Goal: Information Seeking & Learning: Learn about a topic

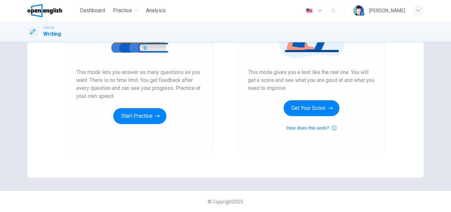
scroll to position [42, 0]
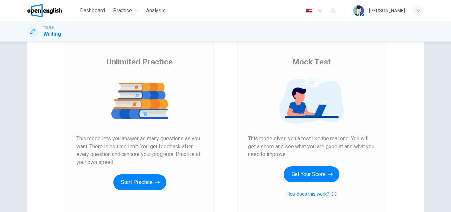
drag, startPoint x: 75, startPoint y: 138, endPoint x: 115, endPoint y: 156, distance: 43.7
click at [115, 156] on span "This mode lets you answer as many questions as you want. There is no time limit…" at bounding box center [139, 150] width 127 height 32
click at [114, 144] on span "This mode lets you answer as many questions as you want. There is no time limit…" at bounding box center [139, 150] width 127 height 32
click at [113, 144] on span "This mode lets you answer as many questions as you want. There is no time limit…" at bounding box center [139, 150] width 127 height 32
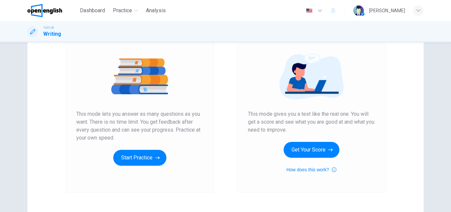
scroll to position [75, 0]
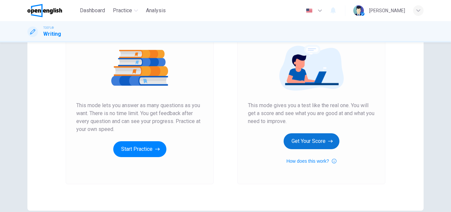
click at [312, 141] on button "Get Your Score" at bounding box center [312, 141] width 56 height 16
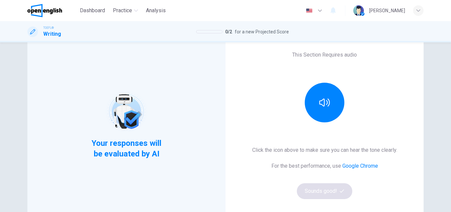
scroll to position [66, 0]
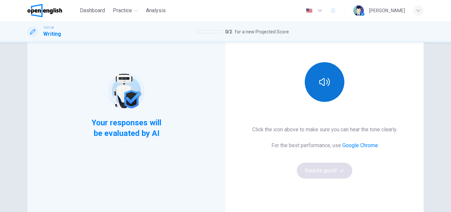
click at [323, 81] on icon "button" at bounding box center [324, 82] width 11 height 11
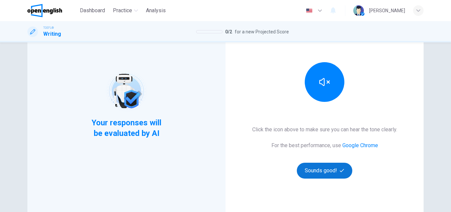
click at [328, 170] on button "Sounds good!" at bounding box center [324, 170] width 55 height 16
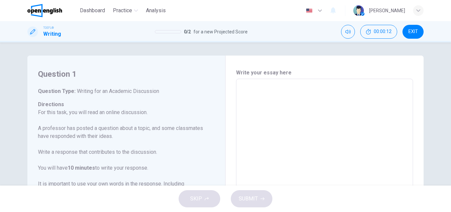
scroll to position [33, 0]
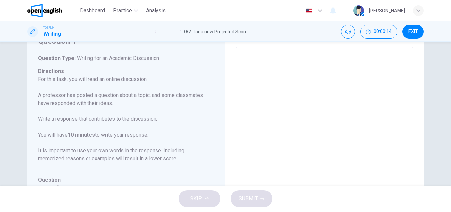
drag, startPoint x: 104, startPoint y: 57, endPoint x: 124, endPoint y: 57, distance: 20.5
click at [124, 57] on span "Writing for an Academic Discussion" at bounding box center [118, 58] width 84 height 6
click at [271, 93] on textarea at bounding box center [325, 156] width 168 height 210
type textarea "**"
type textarea "*"
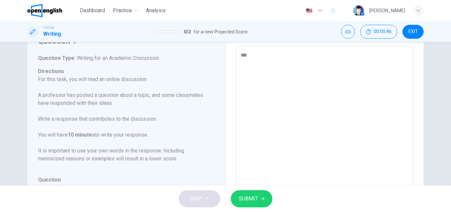
type textarea "****"
type textarea "*"
type textarea "******"
type textarea "*"
type textarea "*****"
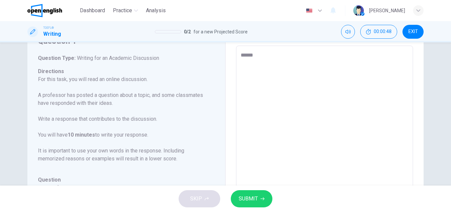
type textarea "*"
type textarea "**"
type textarea "*"
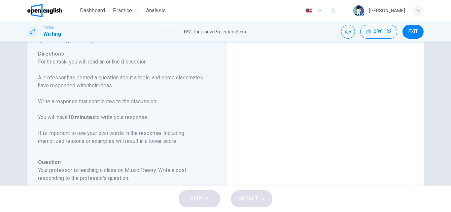
scroll to position [66, 0]
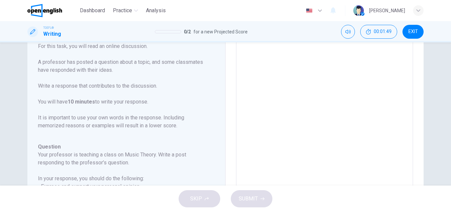
click at [52, 70] on p "For this task, you will read an online discussion. A professor has posted a que…" at bounding box center [122, 85] width 169 height 87
drag, startPoint x: 57, startPoint y: 86, endPoint x: 69, endPoint y: 86, distance: 11.9
click at [68, 86] on p "For this task, you will read an online discussion. A professor has posted a que…" at bounding box center [122, 85] width 169 height 87
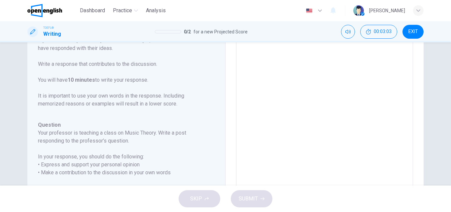
scroll to position [99, 0]
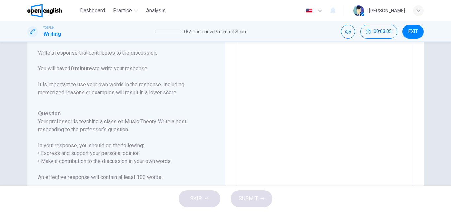
drag, startPoint x: 69, startPoint y: 69, endPoint x: 95, endPoint y: 67, distance: 26.1
click at [94, 67] on b "10 minutes" at bounding box center [81, 68] width 27 height 6
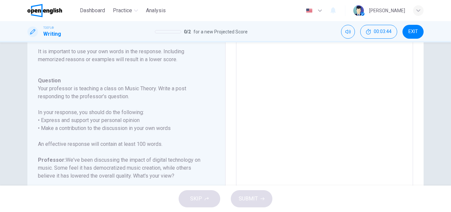
drag, startPoint x: 62, startPoint y: 58, endPoint x: 79, endPoint y: 58, distance: 17.2
click at [78, 58] on p "For this task, you will read an online discussion. A professor has posted a que…" at bounding box center [122, 19] width 169 height 87
click at [109, 72] on div "Question Type : Writing for an Academic Discussion Directions For this task, yo…" at bounding box center [122, 99] width 169 height 288
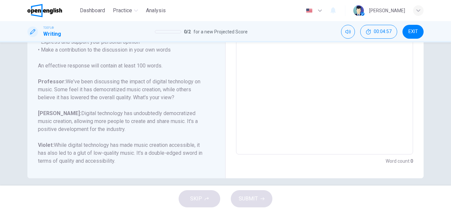
scroll to position [151, 0]
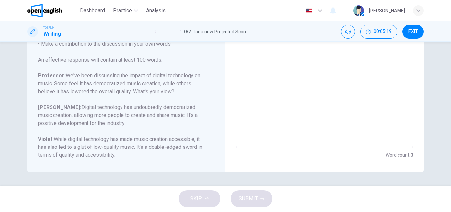
drag, startPoint x: 89, startPoint y: 76, endPoint x: 116, endPoint y: 76, distance: 27.1
click at [116, 76] on h6 "Professor: We've been discussing the impact of digital technology on music. Som…" at bounding box center [122, 84] width 169 height 24
click at [76, 141] on h6 "Violet: While digital technology has made music creation accessible, it has als…" at bounding box center [122, 147] width 169 height 24
click at [93, 140] on h6 "Violet: While digital technology has made music creation accessible, it has als…" at bounding box center [122, 147] width 169 height 24
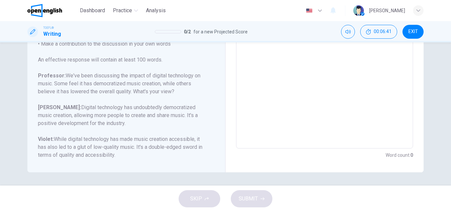
click at [93, 140] on h6 "Violet: While digital technology has made music creation accessible, it has als…" at bounding box center [122, 147] width 169 height 24
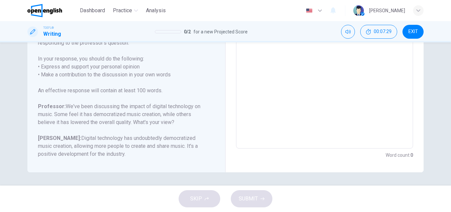
scroll to position [0, 0]
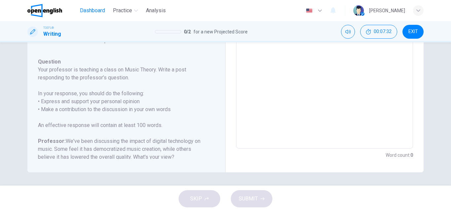
click at [90, 11] on span "Dashboard" at bounding box center [92, 11] width 25 height 8
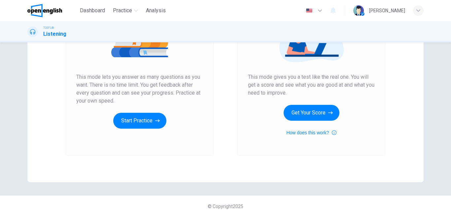
scroll to position [108, 0]
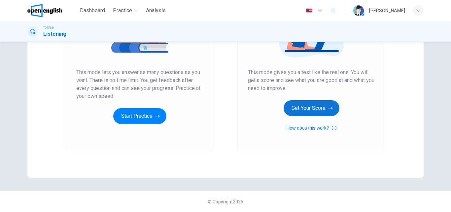
click at [301, 109] on button "Get Your Score" at bounding box center [312, 108] width 56 height 16
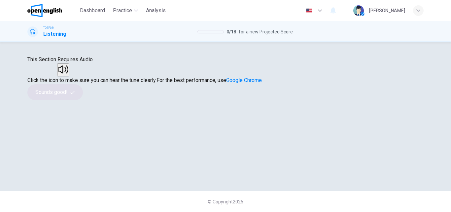
scroll to position [33, 0]
click at [68, 75] on icon "button" at bounding box center [63, 69] width 11 height 11
click at [83, 100] on button "Sounds good!" at bounding box center [54, 92] width 55 height 16
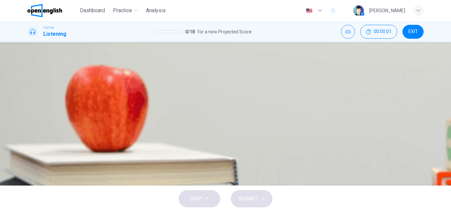
scroll to position [0, 0]
click at [28, 109] on icon "button" at bounding box center [28, 109] width 0 height 0
type input "**"
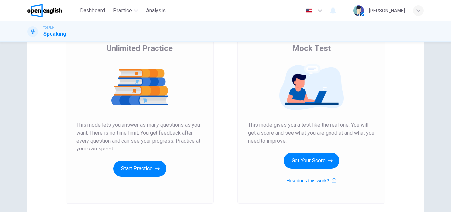
scroll to position [66, 0]
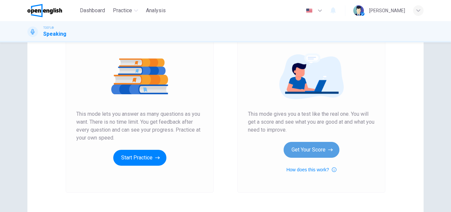
click at [311, 154] on button "Get Your Score" at bounding box center [312, 150] width 56 height 16
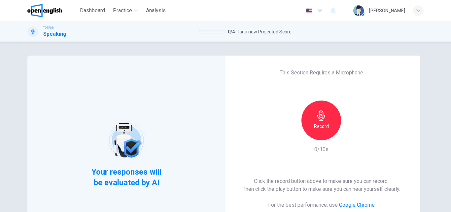
scroll to position [33, 0]
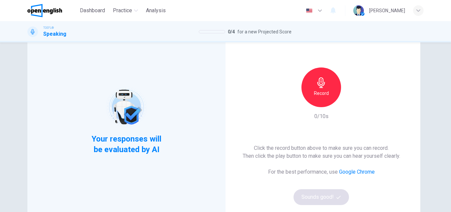
click at [312, 86] on div "Record" at bounding box center [321, 87] width 40 height 40
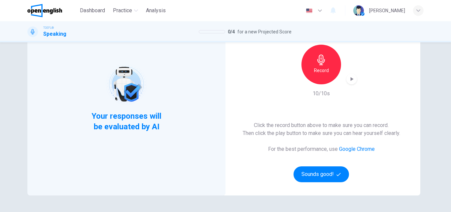
scroll to position [66, 0]
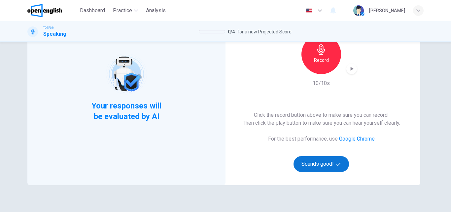
click at [331, 161] on button "Sounds good!" at bounding box center [320, 164] width 55 height 16
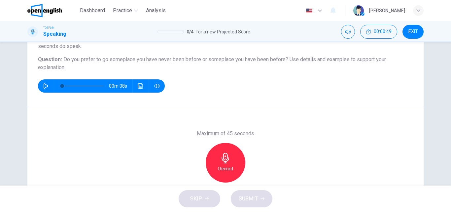
click at [43, 86] on icon "button" at bounding box center [45, 85] width 5 height 5
type input "*"
click at [228, 155] on icon "button" at bounding box center [225, 158] width 11 height 11
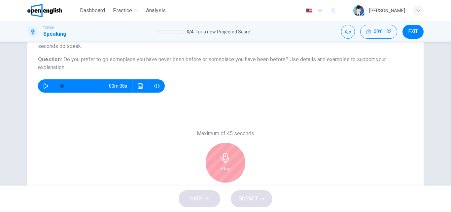
click at [221, 163] on div "Stop" at bounding box center [226, 163] width 40 height 40
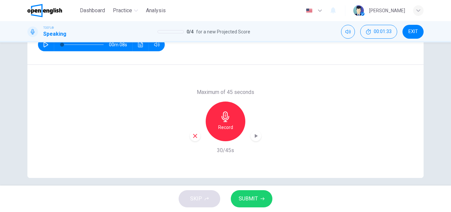
scroll to position [113, 0]
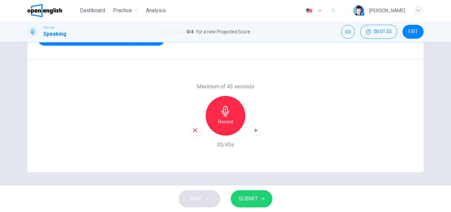
click at [257, 197] on span "SUBMIT" at bounding box center [248, 198] width 19 height 9
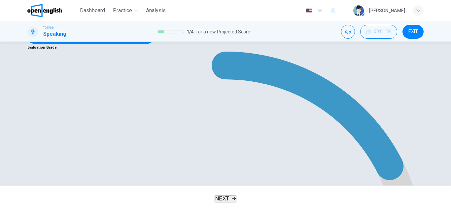
scroll to position [128, 0]
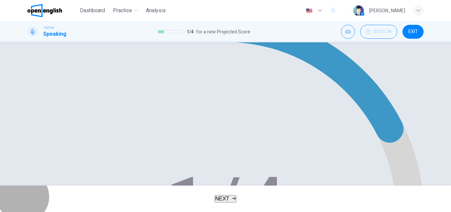
click at [226, 201] on span "NEXT" at bounding box center [222, 198] width 14 height 6
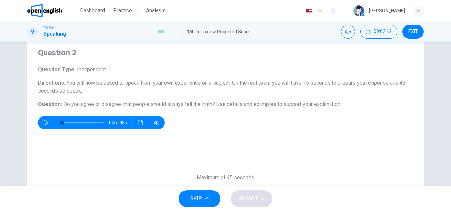
scroll to position [33, 0]
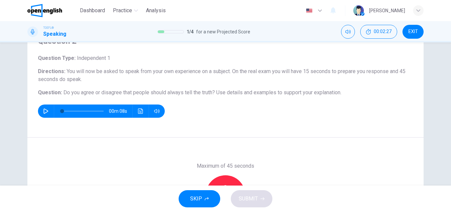
drag, startPoint x: 335, startPoint y: 73, endPoint x: 352, endPoint y: 73, distance: 16.5
click at [349, 73] on span "You will now be asked to speak from your own experience on a subject. On the re…" at bounding box center [221, 75] width 367 height 14
click at [362, 73] on span "You will now be asked to speak from your own experience on a subject. On the re…" at bounding box center [221, 75] width 367 height 14
click at [46, 112] on icon "button" at bounding box center [45, 110] width 5 height 5
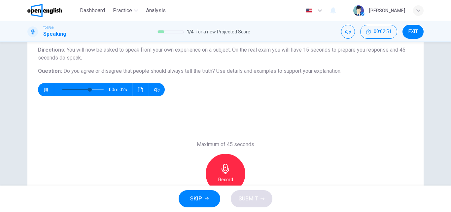
scroll to position [66, 0]
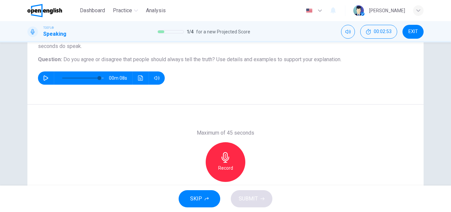
type input "*"
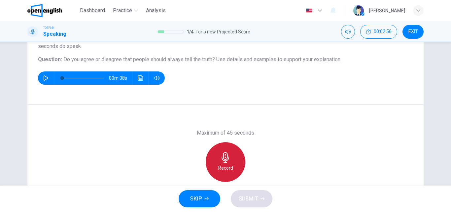
click at [223, 162] on icon "button" at bounding box center [226, 157] width 8 height 11
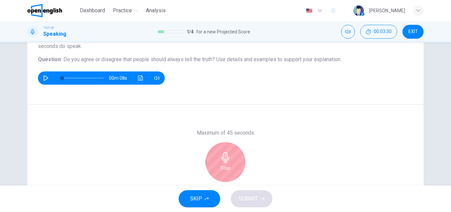
click at [196, 207] on button "SKIP" at bounding box center [200, 198] width 42 height 17
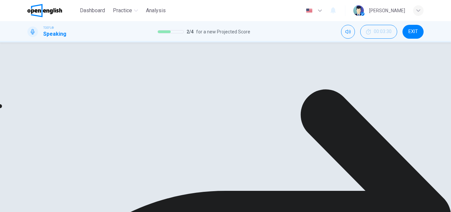
scroll to position [99, 0]
drag, startPoint x: 203, startPoint y: 100, endPoint x: 208, endPoint y: 103, distance: 5.9
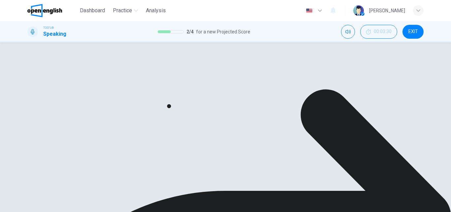
drag, startPoint x: 203, startPoint y: 102, endPoint x: 238, endPoint y: 102, distance: 35.3
click at [241, 84] on h6 "Evaluation Grade" at bounding box center [225, 80] width 396 height 8
click at [223, 84] on h6 "Evaluation Grade" at bounding box center [225, 80] width 396 height 8
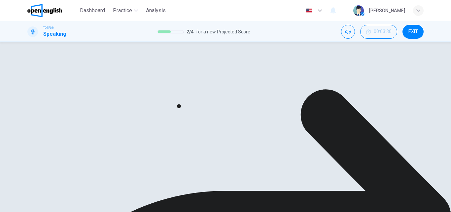
click at [223, 84] on h6 "Evaluation Grade" at bounding box center [225, 80] width 396 height 8
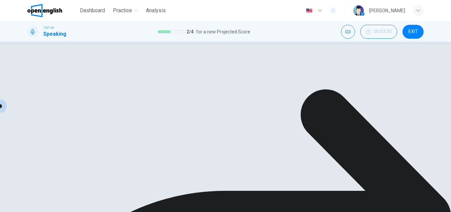
drag, startPoint x: 98, startPoint y: 166, endPoint x: 68, endPoint y: 169, distance: 29.9
drag, startPoint x: 80, startPoint y: 167, endPoint x: 57, endPoint y: 167, distance: 23.1
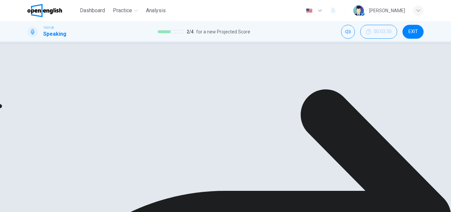
type input "*"
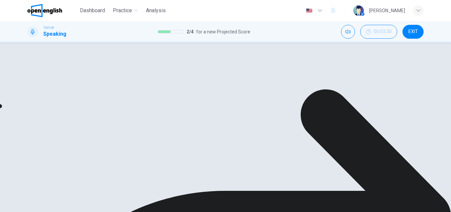
click at [230, 150] on h6 "Evaluation Grade" at bounding box center [225, 146] width 396 height 8
click at [232, 150] on h6 "Evaluation Grade" at bounding box center [225, 146] width 396 height 8
click at [235, 150] on h6 "Evaluation Grade" at bounding box center [225, 146] width 396 height 8
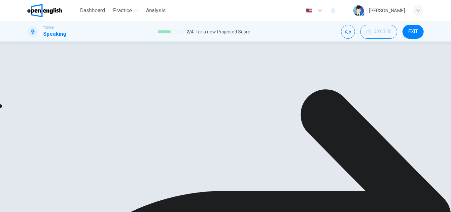
drag, startPoint x: 40, startPoint y: 110, endPoint x: 45, endPoint y: 109, distance: 4.8
click at [41, 109] on button "button" at bounding box center [46, 110] width 11 height 13
type input "*"
click at [155, 145] on icon "button" at bounding box center [156, 143] width 5 height 5
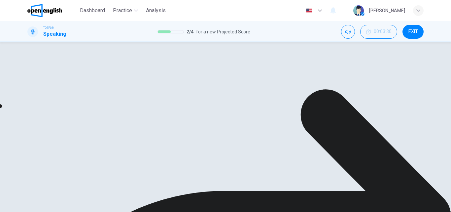
click at [155, 145] on icon "button" at bounding box center [156, 143] width 5 height 5
click at [138, 145] on icon "Click to see the audio transcription" at bounding box center [140, 143] width 5 height 5
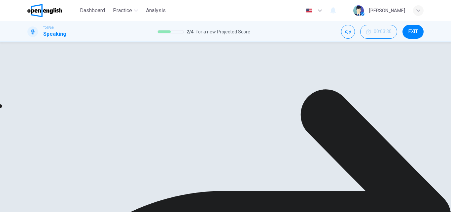
scroll to position [99, 0]
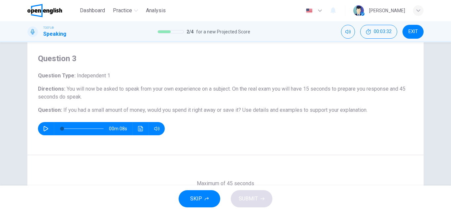
scroll to position [0, 0]
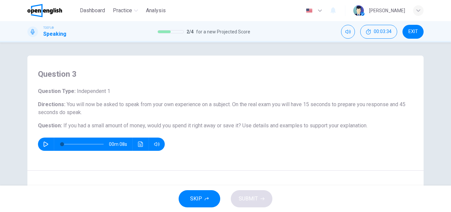
click at [106, 103] on span "You will now be asked to speak from your own experience on a subject. On the re…" at bounding box center [221, 108] width 367 height 14
drag, startPoint x: 311, startPoint y: 103, endPoint x: 318, endPoint y: 104, distance: 7.0
click at [315, 103] on span "You will now be asked to speak from your own experience on a subject. On the re…" at bounding box center [221, 108] width 367 height 14
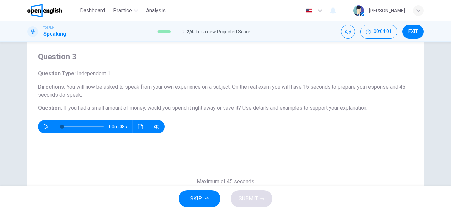
scroll to position [33, 0]
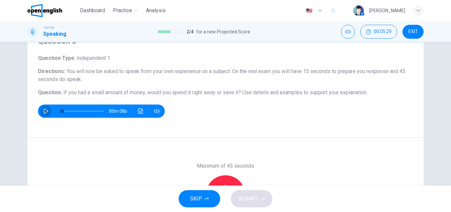
click at [45, 112] on icon "button" at bounding box center [45, 110] width 5 height 5
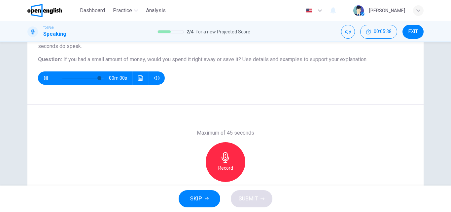
type input "*"
click at [223, 161] on icon "button" at bounding box center [225, 157] width 11 height 11
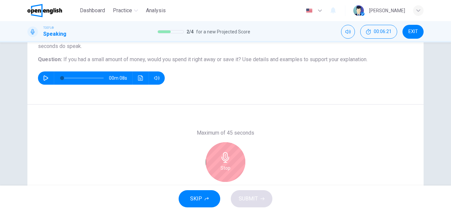
click at [237, 163] on div "Stop" at bounding box center [226, 162] width 40 height 40
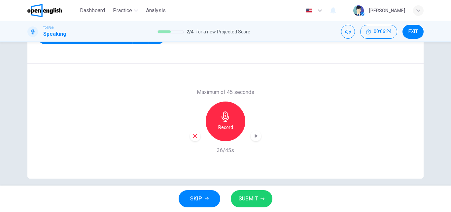
scroll to position [113, 0]
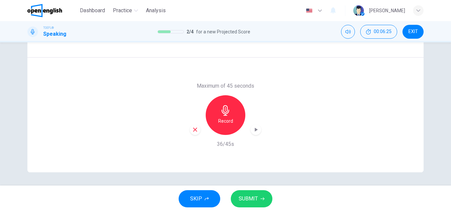
click at [254, 202] on span "SUBMIT" at bounding box center [248, 198] width 19 height 9
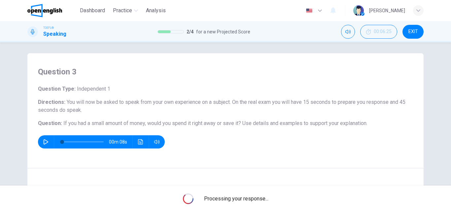
scroll to position [0, 0]
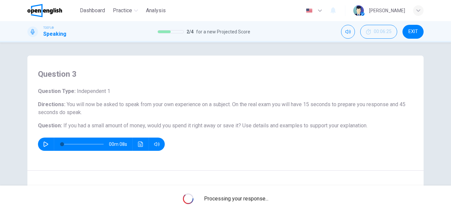
click at [417, 32] on span "EXIT" at bounding box center [413, 31] width 10 height 5
